Goal: Task Accomplishment & Management: Complete application form

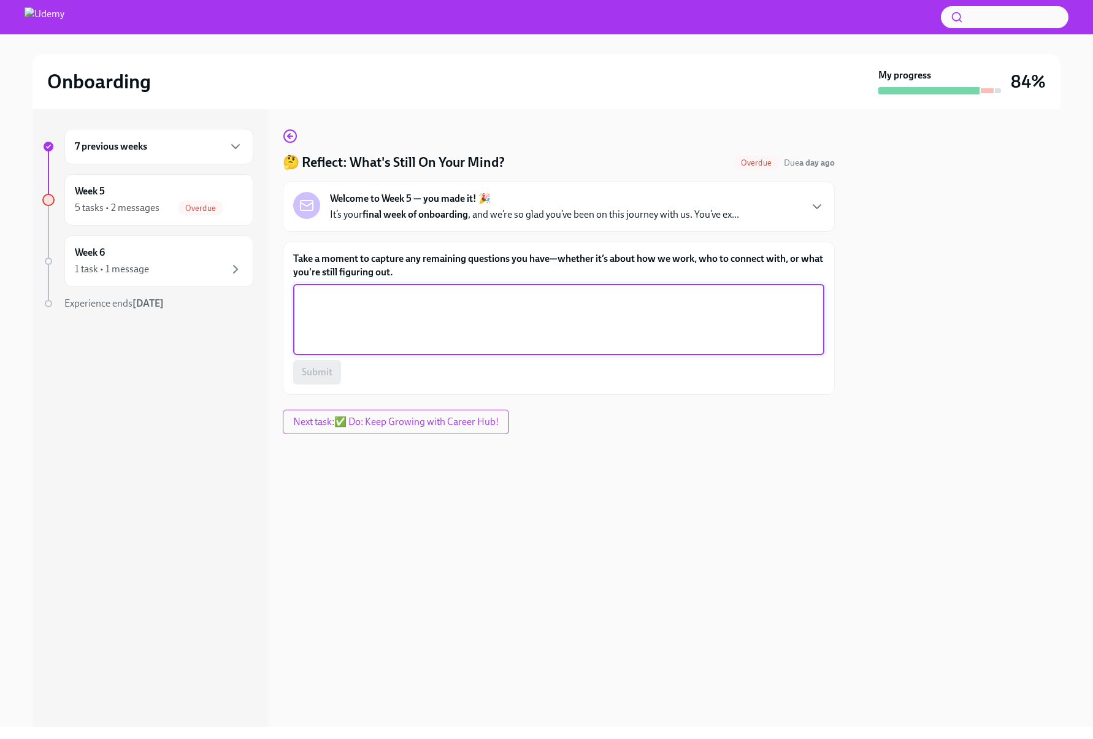
click at [383, 304] on textarea "Take a moment to capture any remaining questions you have—whether it’s about ho…" at bounding box center [558, 319] width 516 height 59
type textarea "A"
type textarea "K"
click at [435, 326] on textarea "Korean Market - How the partnership works with" at bounding box center [558, 319] width 516 height 59
click at [512, 308] on textarea "Korean Market - How the partnership works with" at bounding box center [558, 319] width 516 height 59
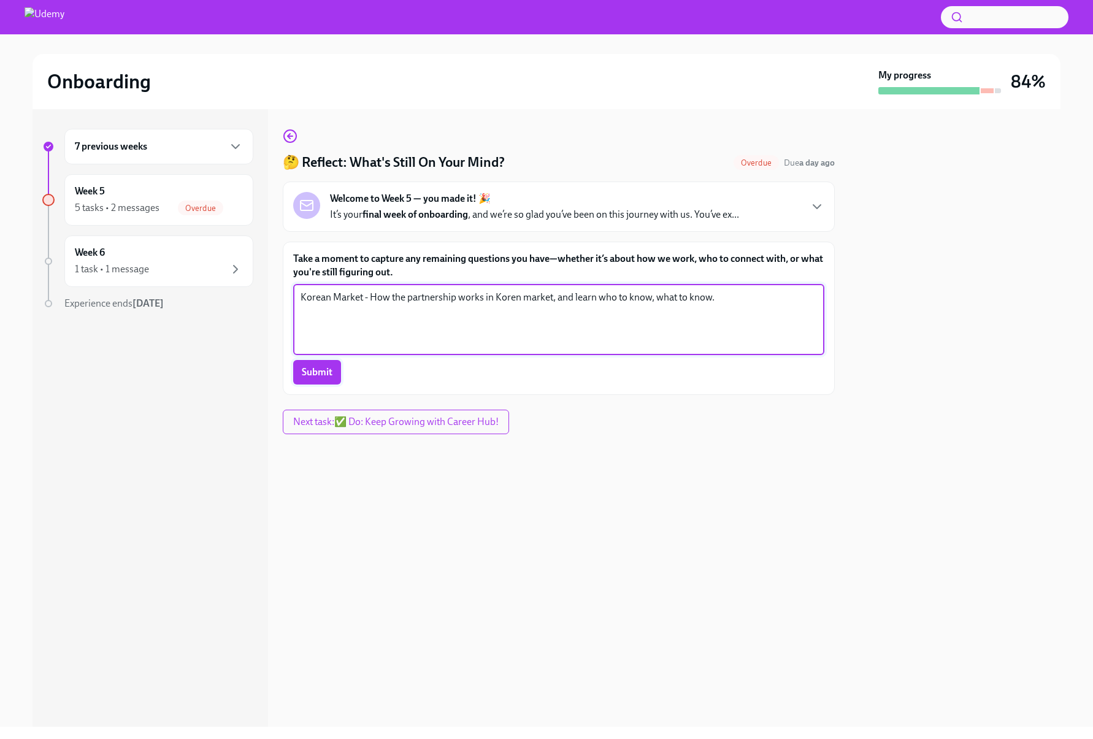
type textarea "Korean Market - How the partnership works in Koren market, and learn who to kno…"
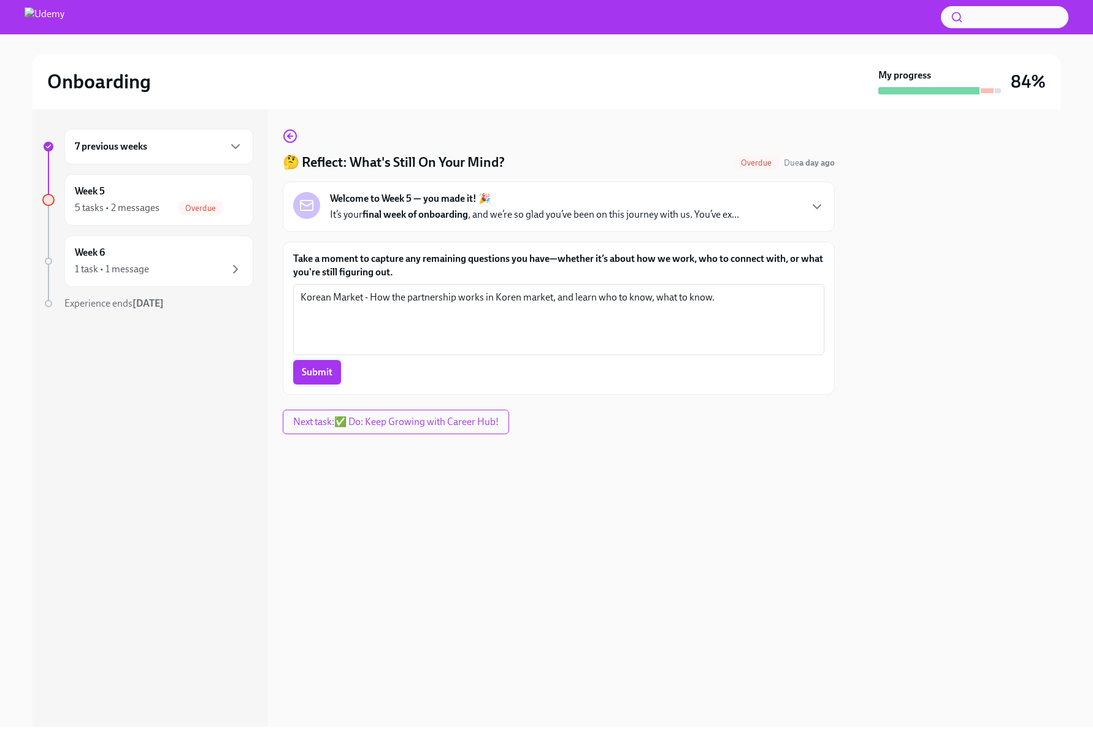
click at [335, 368] on button "Submit" at bounding box center [317, 372] width 48 height 25
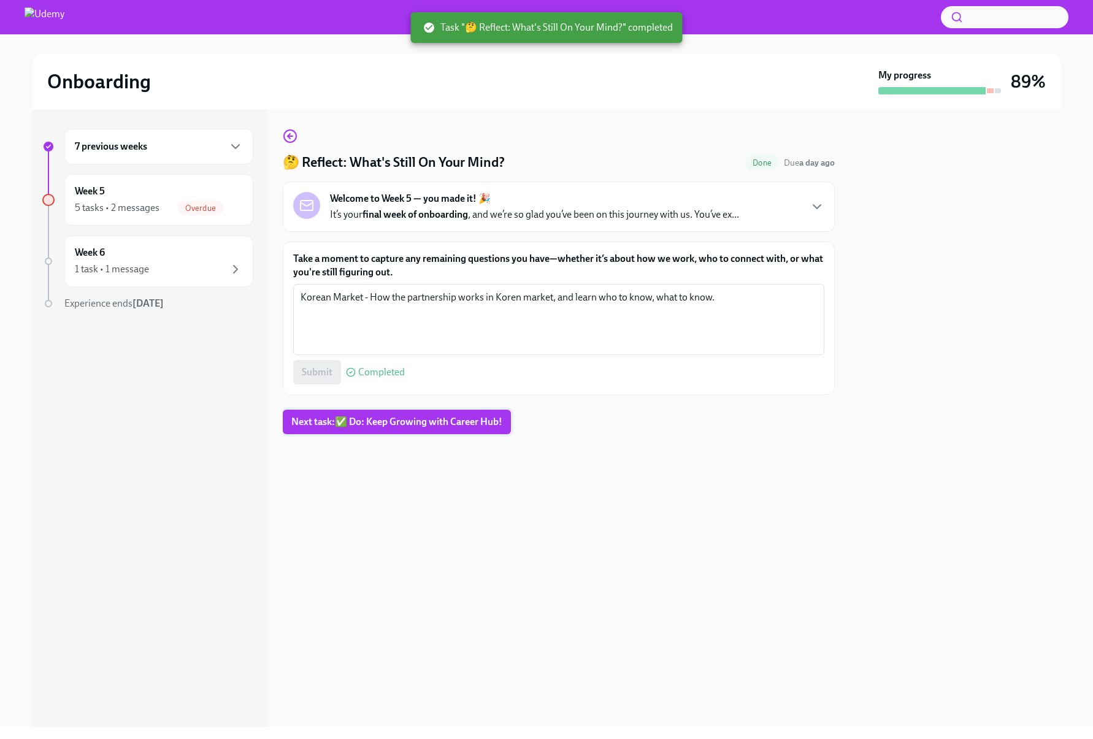
click at [393, 424] on span "Next task : ✅ Do: Keep Growing with Career Hub!" at bounding box center [396, 422] width 211 height 12
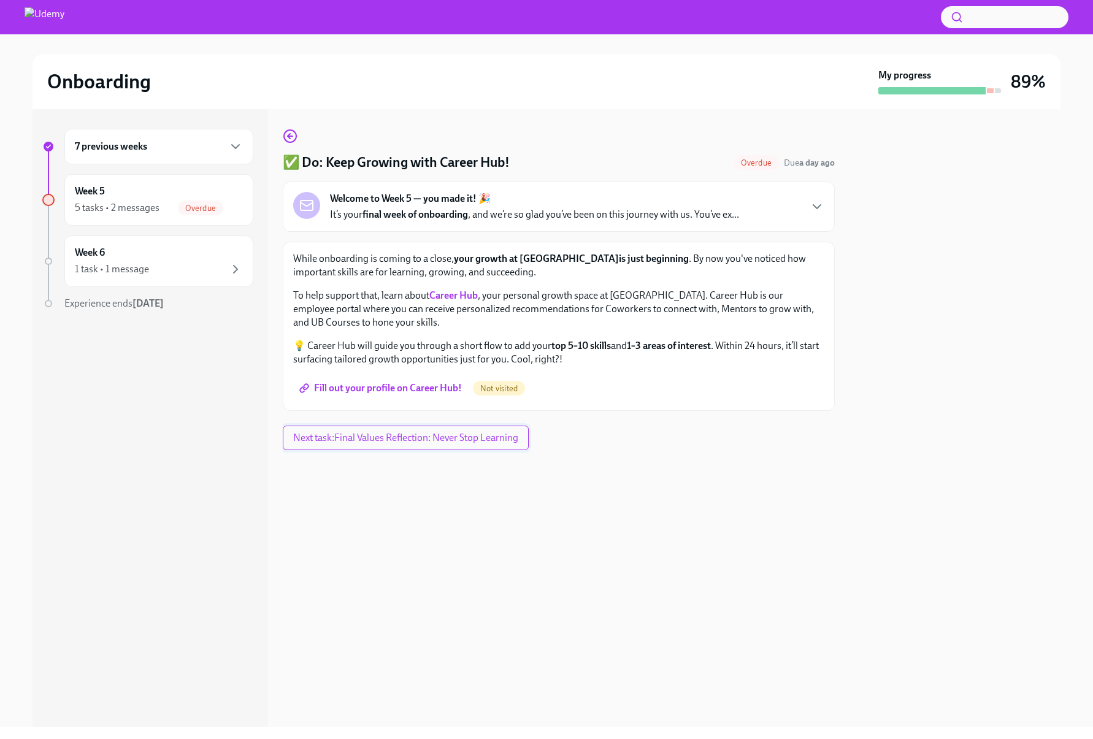
click at [398, 435] on span "Next task : Final Values Reflection: Never Stop Learning" at bounding box center [405, 438] width 225 height 12
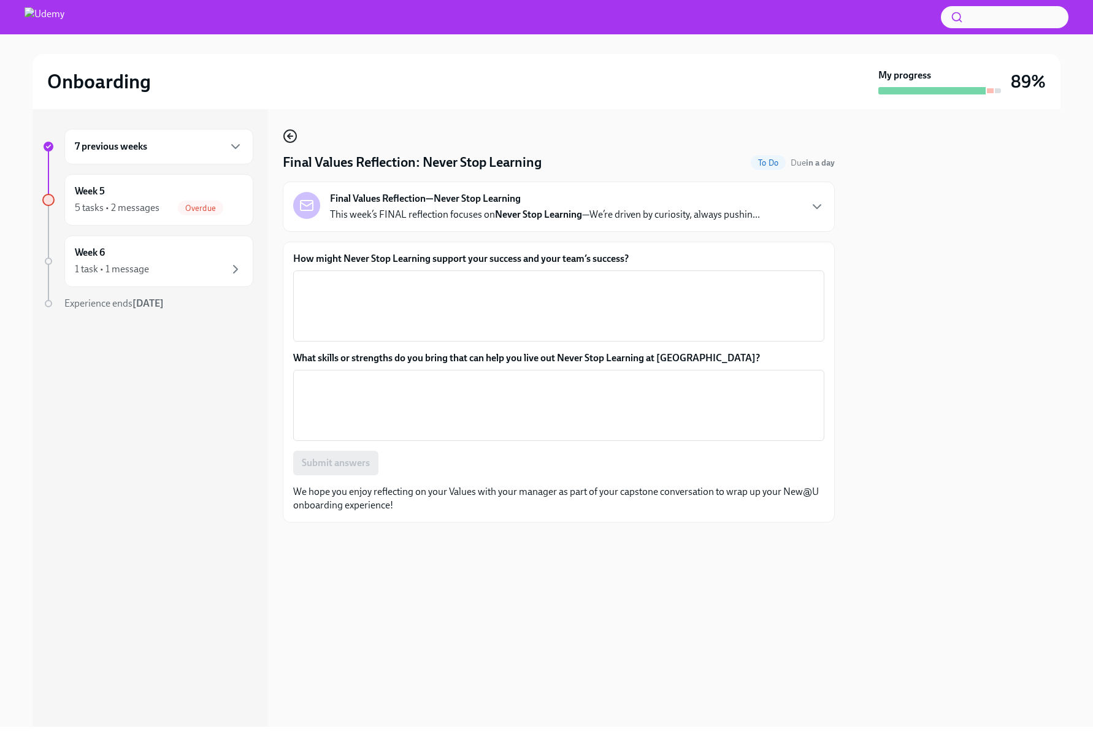
click at [290, 137] on icon "button" at bounding box center [290, 136] width 15 height 15
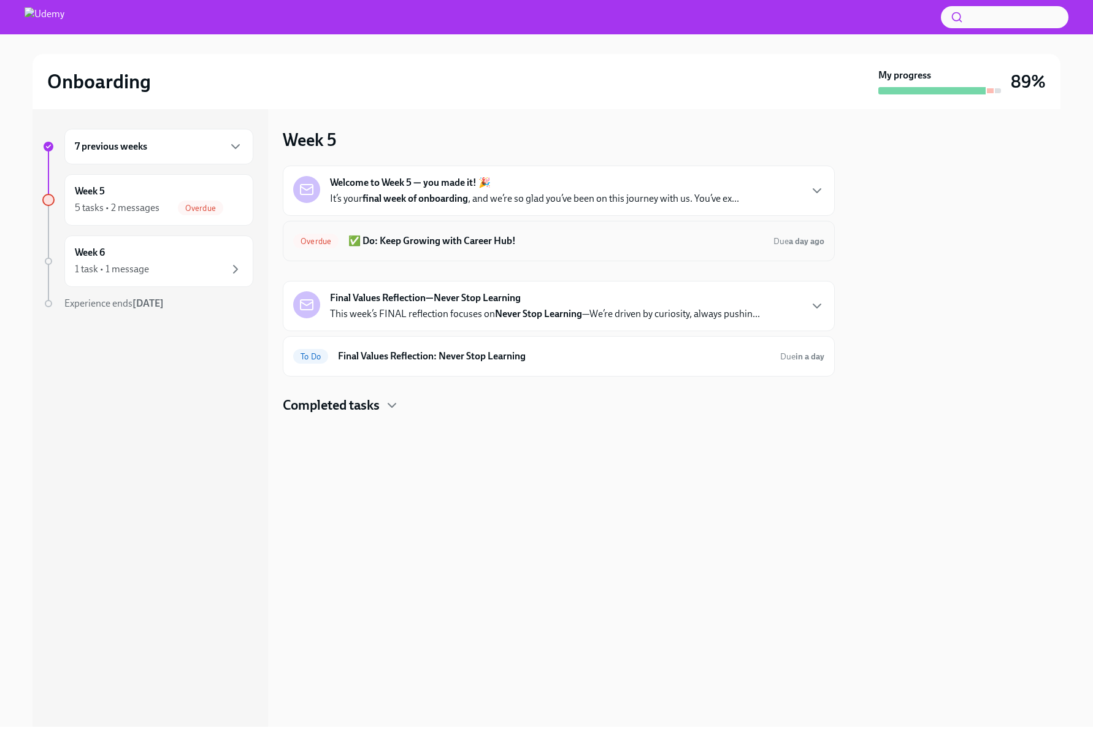
click at [431, 246] on h6 "✅ Do: Keep Growing with Career Hub!" at bounding box center [555, 240] width 415 height 13
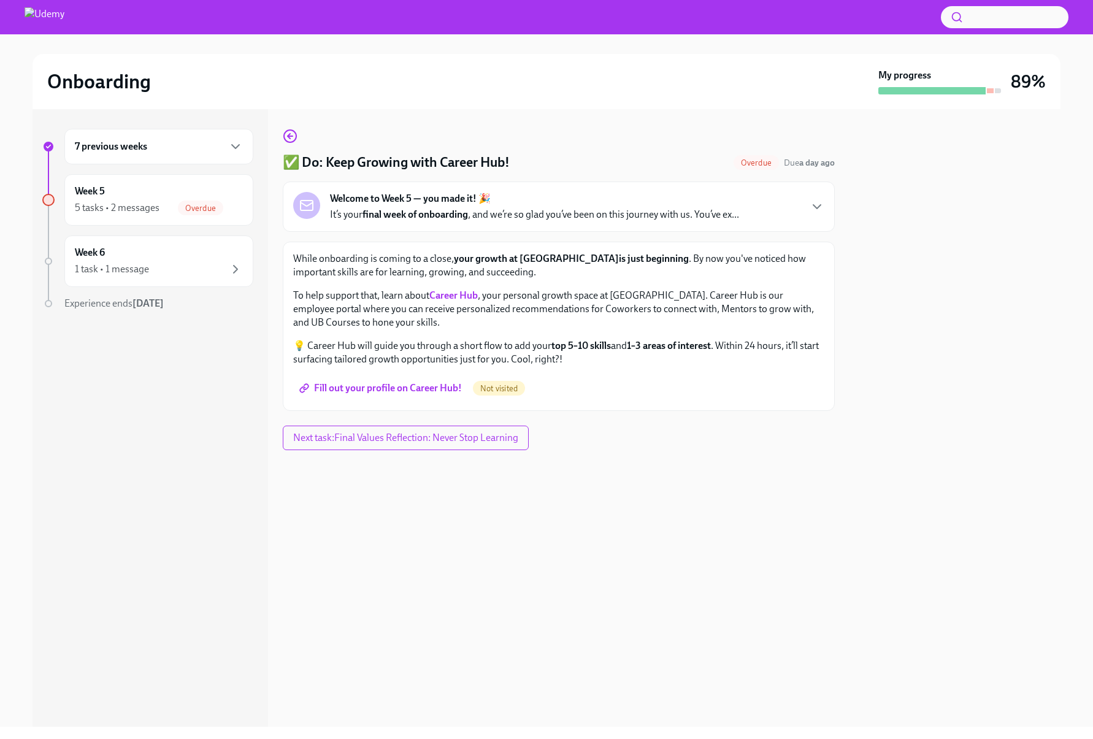
click at [437, 384] on span "Fill out your profile on Career Hub!" at bounding box center [382, 388] width 160 height 12
click at [454, 445] on button "Next task : Final Values Reflection: Never Stop Learning" at bounding box center [407, 438] width 248 height 25
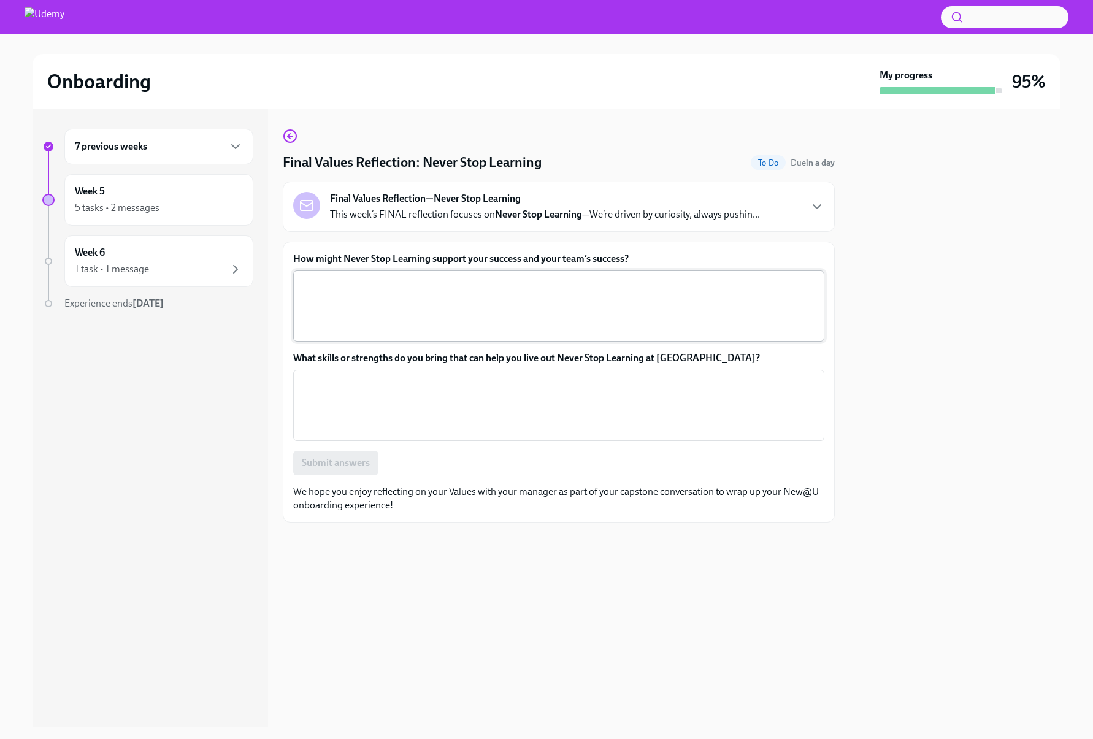
click at [514, 319] on textarea "How might Never Stop Learning support your success and your team’s success?" at bounding box center [558, 306] width 516 height 59
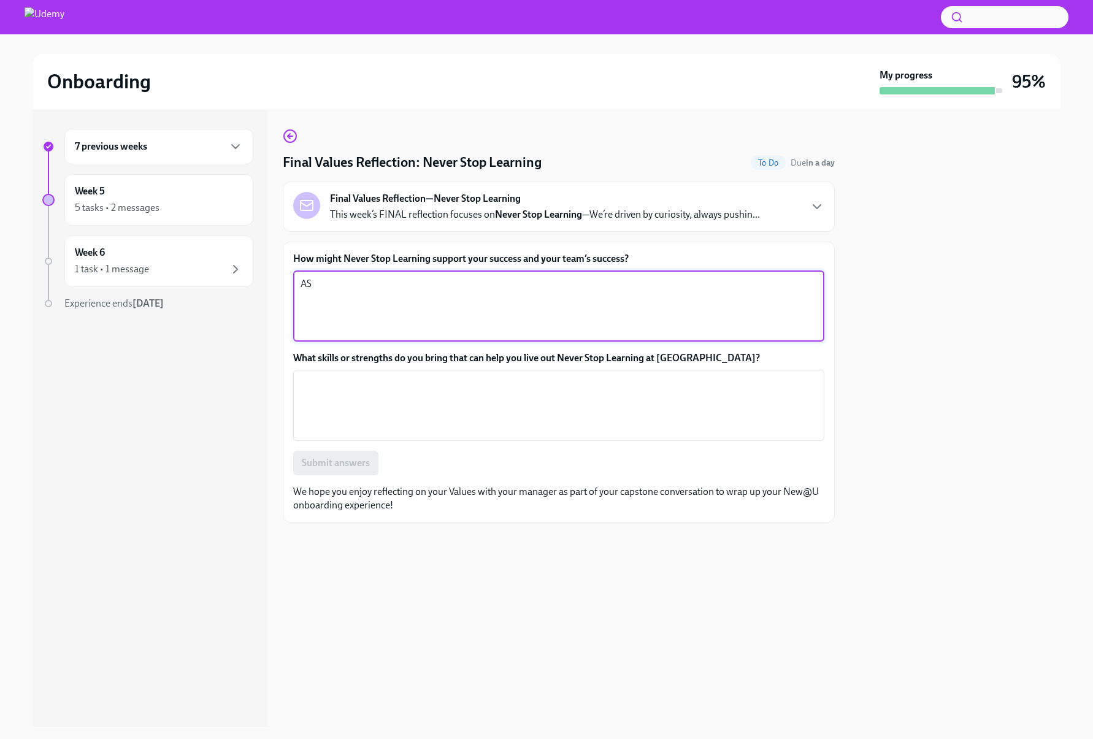
type textarea "A"
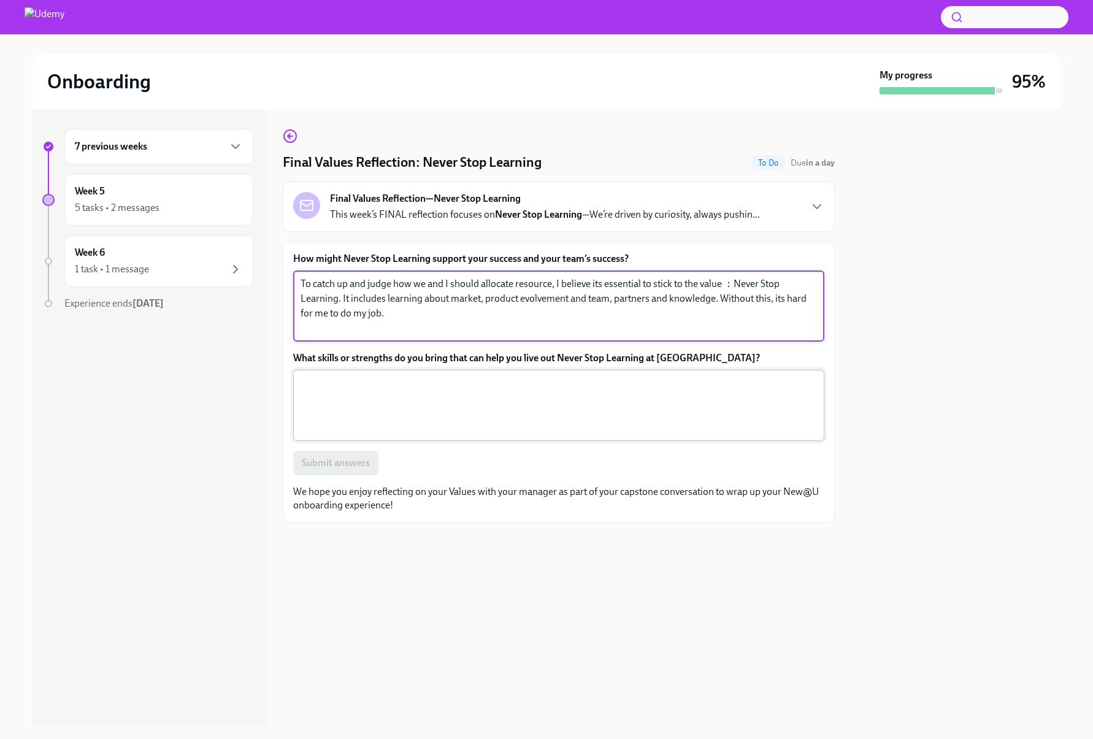
type textarea "To catch up and judge how we and I should allocate resource, I believe its esse…"
click at [729, 413] on textarea "What skills or strengths do you bring that can help you live out Never Stop Lea…" at bounding box center [558, 405] width 516 height 59
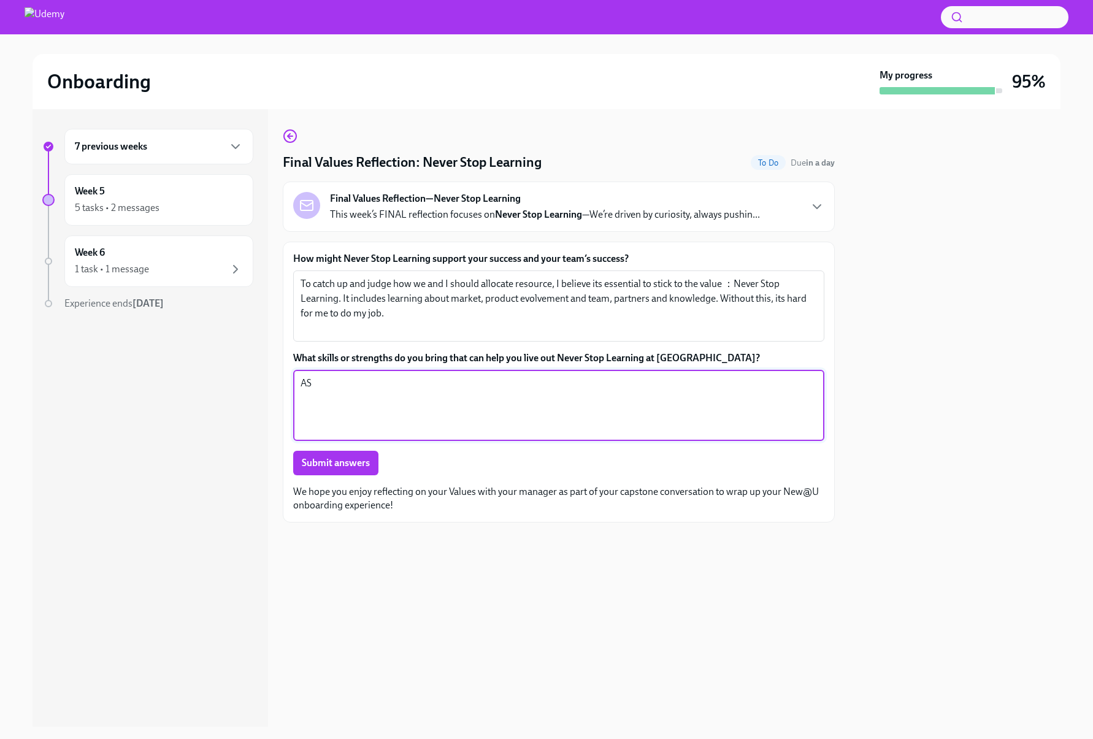
type textarea "A"
click at [522, 380] on textarea "Proactive learning and curioucity will help me to therive in my role." at bounding box center [558, 405] width 516 height 59
click at [514, 382] on textarea "Proactive learning and curioucity will help me to therive in my role." at bounding box center [558, 405] width 516 height 59
drag, startPoint x: 530, startPoint y: 384, endPoint x: 500, endPoint y: 385, distance: 30.1
click at [500, 385] on textarea "Proactive learning and curioucity will help me to therive in my role." at bounding box center [558, 405] width 516 height 59
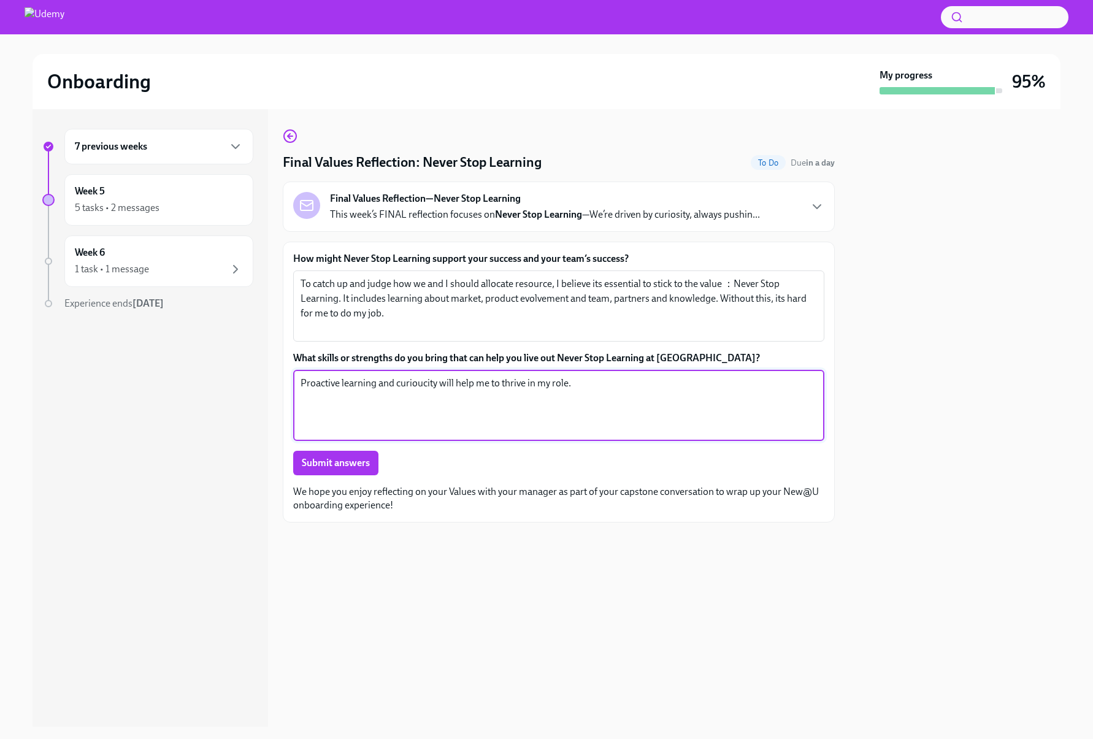
click at [425, 386] on textarea "Proactive learning and curioucity will help me to thrive in my role." at bounding box center [558, 405] width 516 height 59
click at [457, 419] on textarea "Proactive learning and curiousity will help me to thrive in my role." at bounding box center [558, 405] width 516 height 59
click at [616, 385] on textarea "Proactive learning and curiousity will help me to thrive in my role. Without it…" at bounding box center [558, 405] width 516 height 59
click at [757, 387] on textarea "Proactive learning and curiousity will help me to thrive in my role. Without it…" at bounding box center [558, 405] width 516 height 59
drag, startPoint x: 586, startPoint y: 378, endPoint x: 572, endPoint y: 378, distance: 13.5
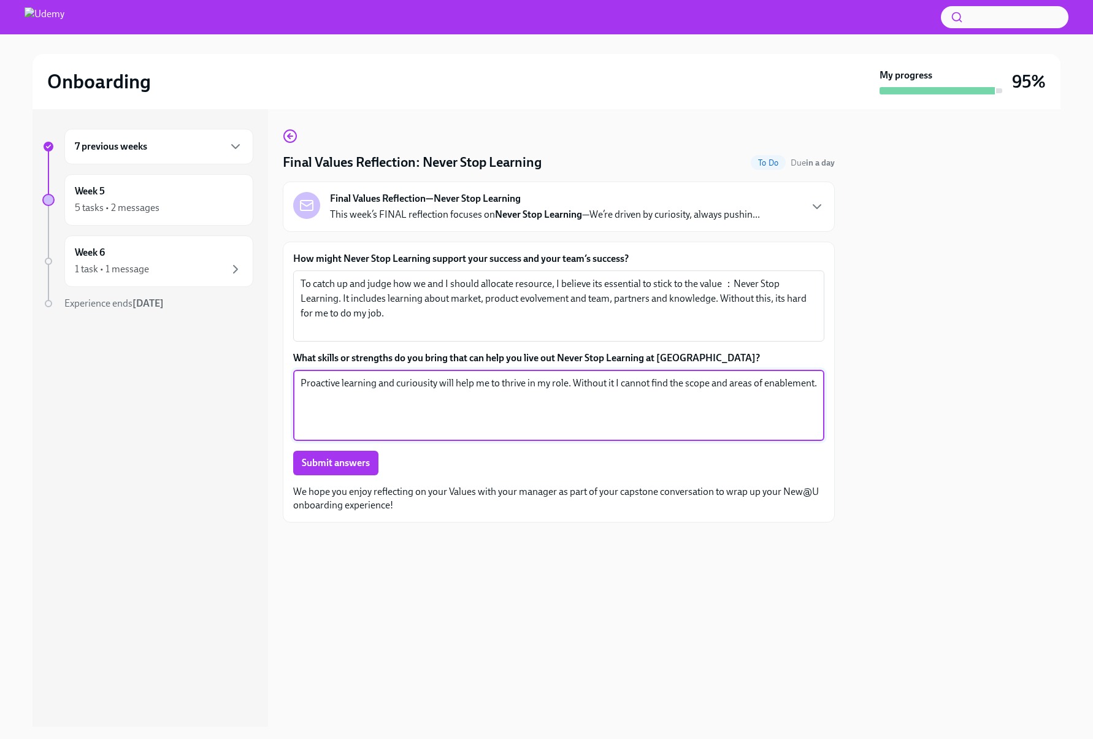
click at [574, 378] on textarea "Proactive learning and curiousity will help me to thrive in my role. Without it…" at bounding box center [558, 405] width 516 height 59
click at [506, 391] on textarea "Proactive learning and curiousity will help me to thrive in my role. Without it…" at bounding box center [558, 405] width 516 height 59
click at [573, 384] on textarea "Proactive learning and curiousity will help me to thrive in my role. Without it…" at bounding box center [558, 405] width 516 height 59
drag, startPoint x: 430, startPoint y: 399, endPoint x: 503, endPoint y: 399, distance: 73.6
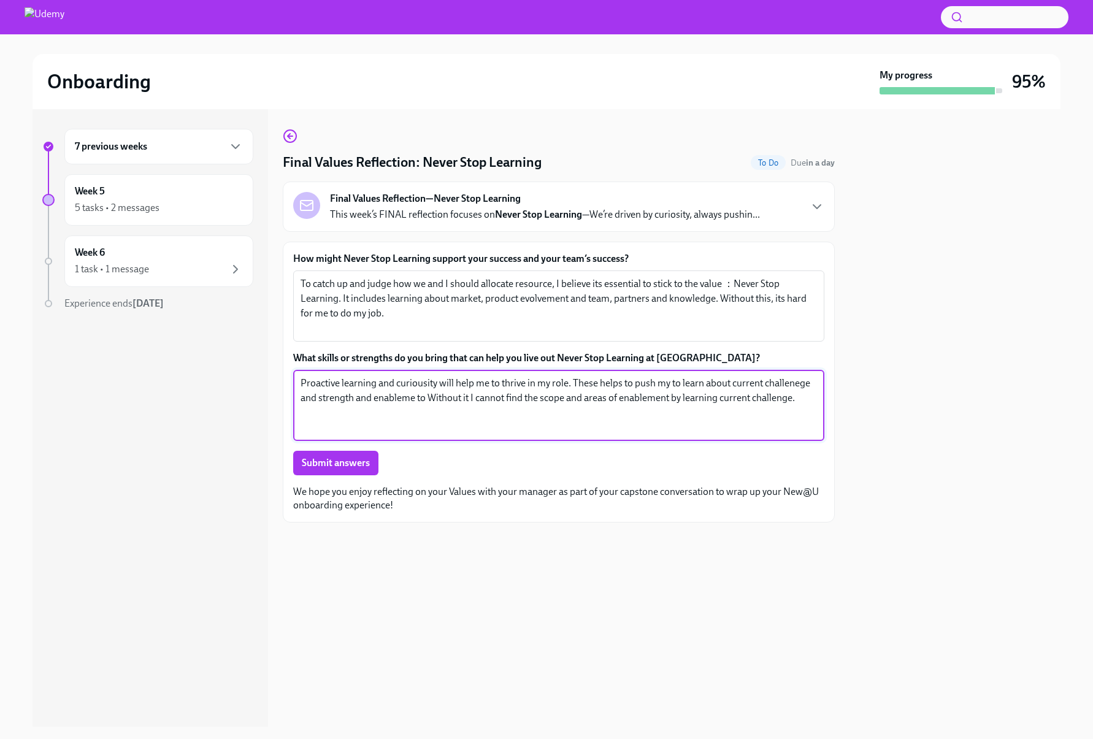
click at [503, 399] on textarea "Proactive learning and curiousity will help me to thrive in my role. These help…" at bounding box center [558, 405] width 516 height 59
drag, startPoint x: 548, startPoint y: 399, endPoint x: 789, endPoint y: 399, distance: 241.0
click at [789, 399] on textarea "Proactive learning and curiousity will help me to thrive in my role. These help…" at bounding box center [558, 405] width 516 height 59
click at [407, 399] on textarea "Proactive learning and curiousity will help me to thrive in my role. These help…" at bounding box center [558, 405] width 516 height 59
click at [412, 399] on textarea "Proactive learning and curiousity will help me to thrive in my role. These help…" at bounding box center [558, 405] width 516 height 59
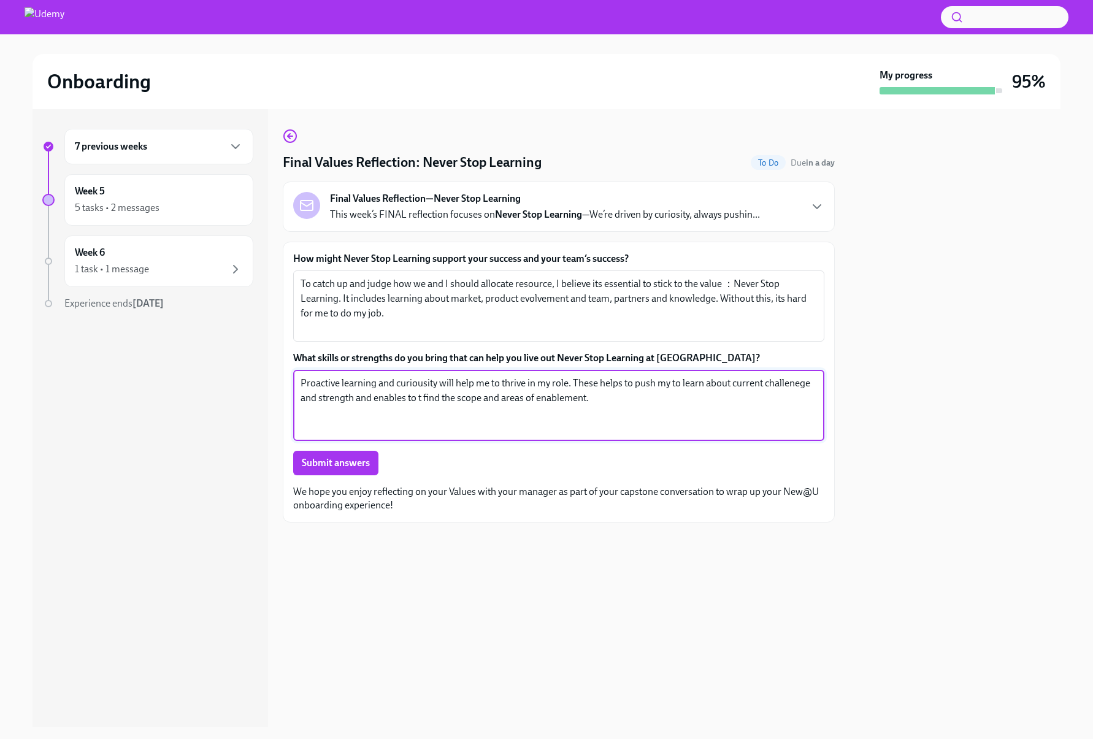
click at [424, 407] on textarea "Proactive learning and curiousity will help me to thrive in my role. These help…" at bounding box center [558, 405] width 516 height 59
type textarea "Proactive learning and curiousity will help me to thrive in my role. These help…"
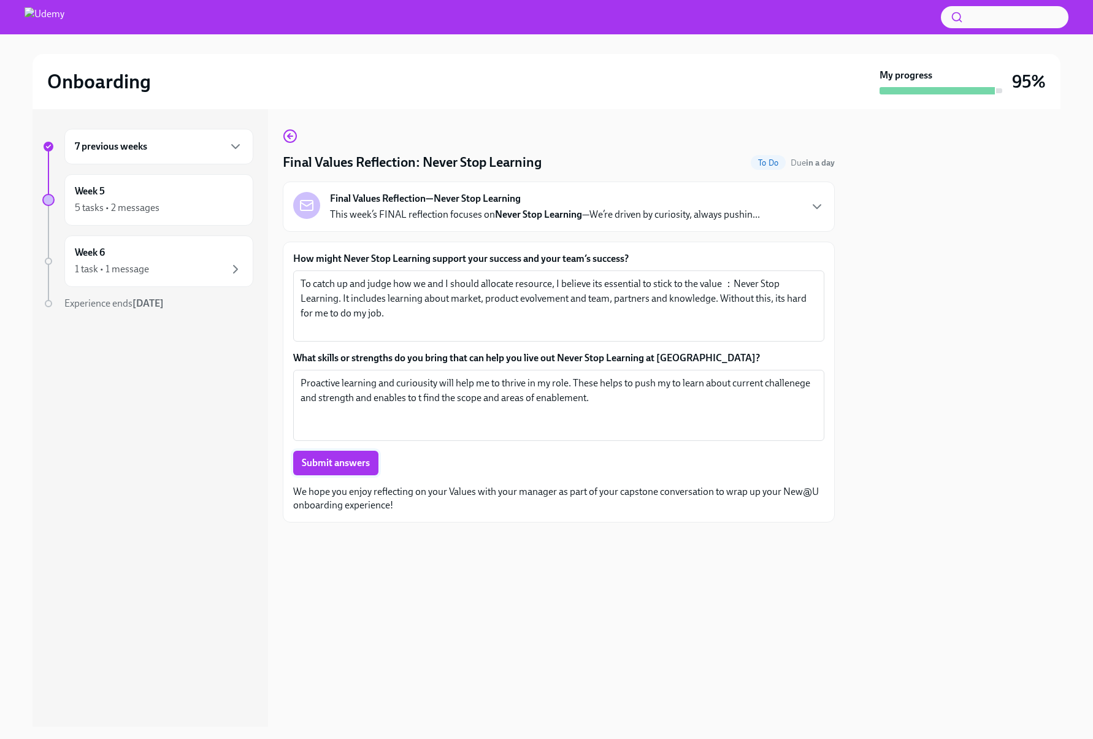
click at [356, 462] on span "Submit answers" at bounding box center [336, 463] width 68 height 12
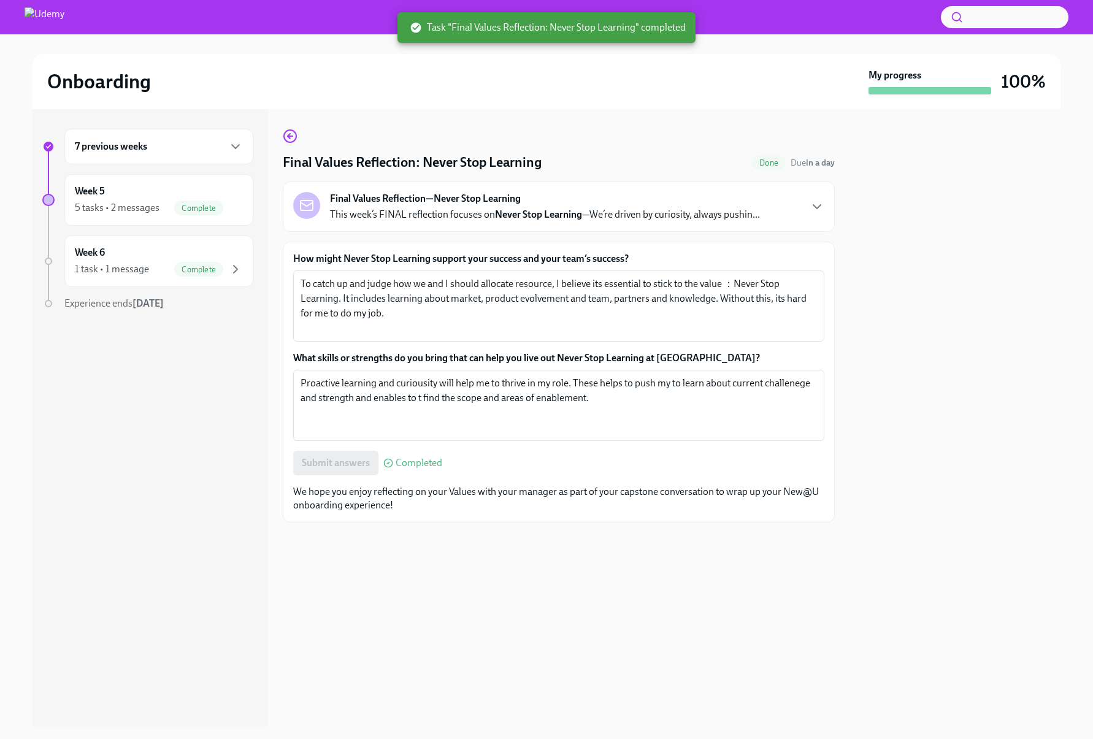
click at [399, 681] on div "Final Values Reflection: Never Stop Learning Done Due in a day Final Values Ref…" at bounding box center [559, 417] width 552 height 617
click at [129, 256] on div "Week 6 1 task • 1 message Complete" at bounding box center [159, 261] width 168 height 31
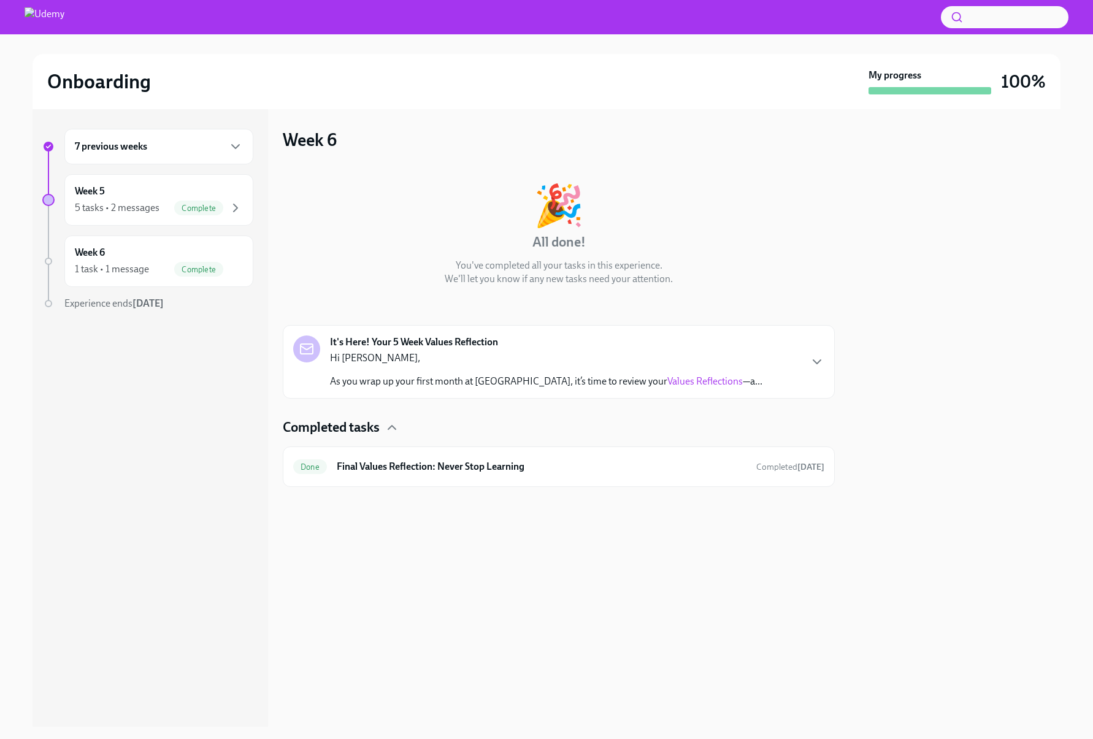
click at [140, 307] on strong "[DATE]" at bounding box center [147, 303] width 31 height 12
click at [457, 366] on div "Hi [PERSON_NAME], As you wrap up your first month at [GEOGRAPHIC_DATA], it’s ti…" at bounding box center [546, 369] width 432 height 37
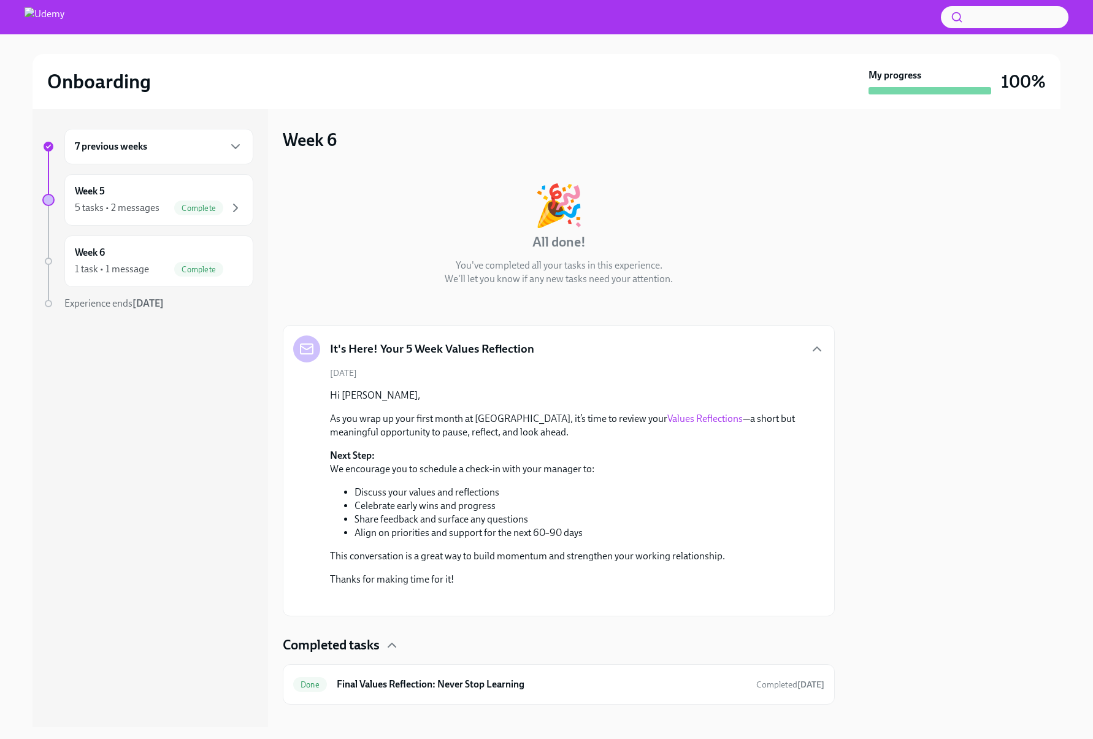
scroll to position [132, 0]
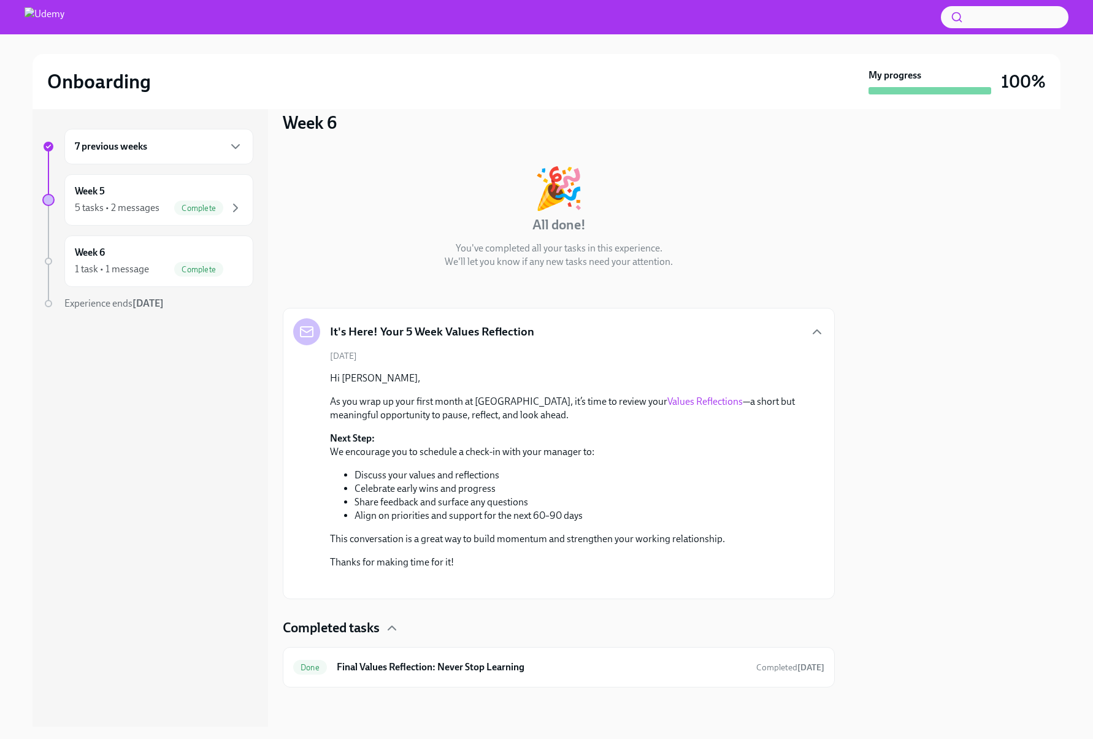
click at [942, 248] on div at bounding box center [954, 417] width 211 height 617
